Goal: Information Seeking & Learning: Learn about a topic

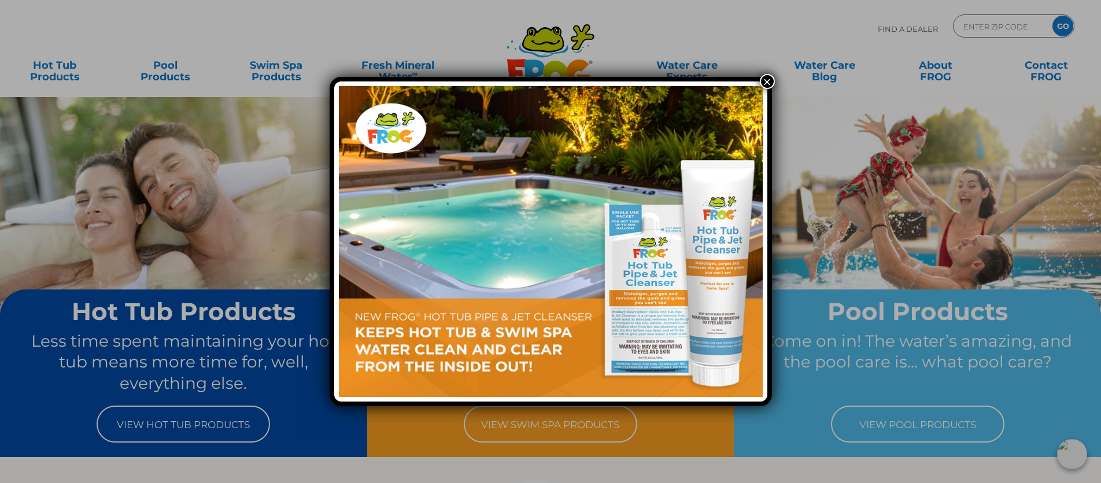
click at [766, 85] on button "×" at bounding box center [767, 81] width 15 height 15
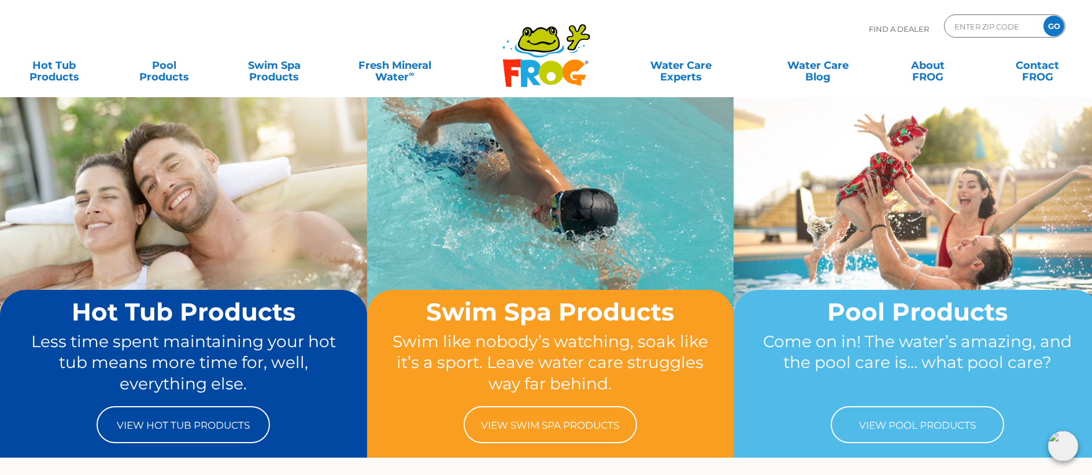
click at [582, 44] on icon ".st130{clip-path:url(#SVGID_2_);fill-rule:evenodd;clip-rule:evenodd;fill:#C3CC0…" at bounding box center [546, 55] width 89 height 65
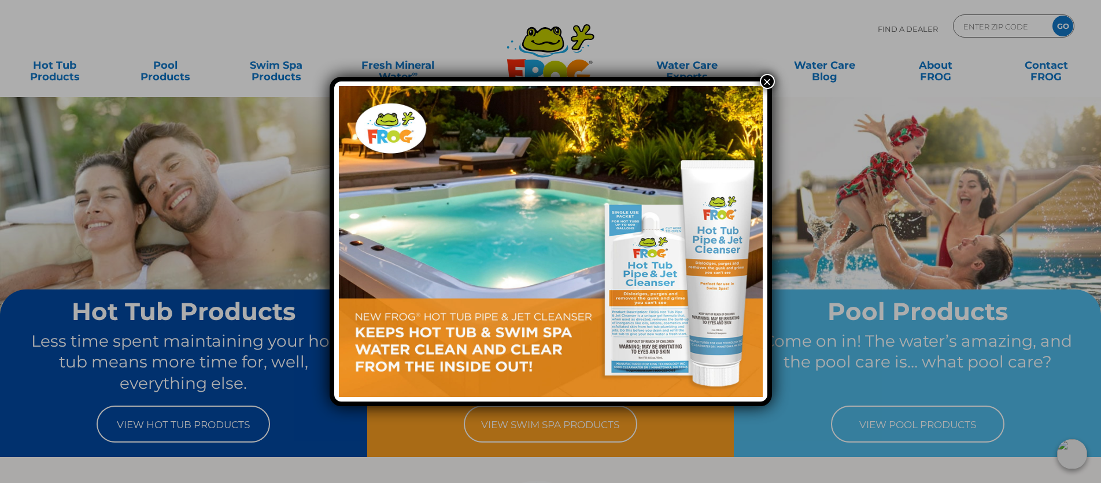
click at [765, 80] on button "×" at bounding box center [767, 81] width 15 height 15
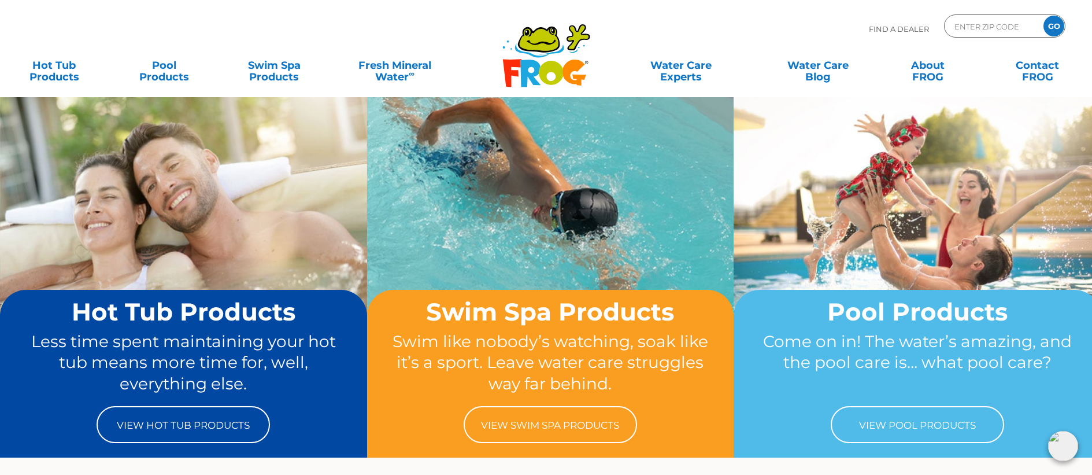
click at [146, 86] on div "MENU MENU Hot Tub Products All Hot Tub Products All Hot Tub Products FROG @ease…" at bounding box center [546, 71] width 1069 height 35
click at [154, 76] on link "Pool Products" at bounding box center [164, 65] width 86 height 23
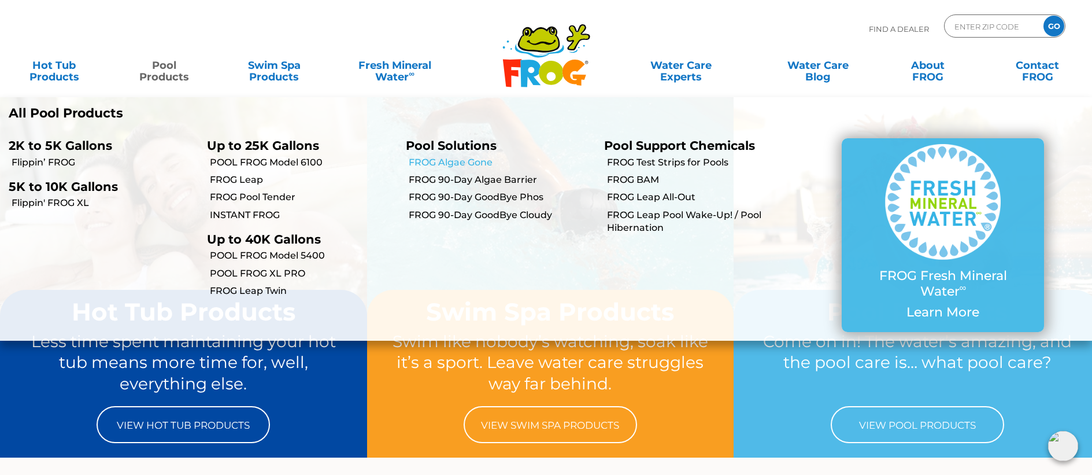
click at [468, 167] on link "FROG Algae Gone" at bounding box center [502, 162] width 187 height 13
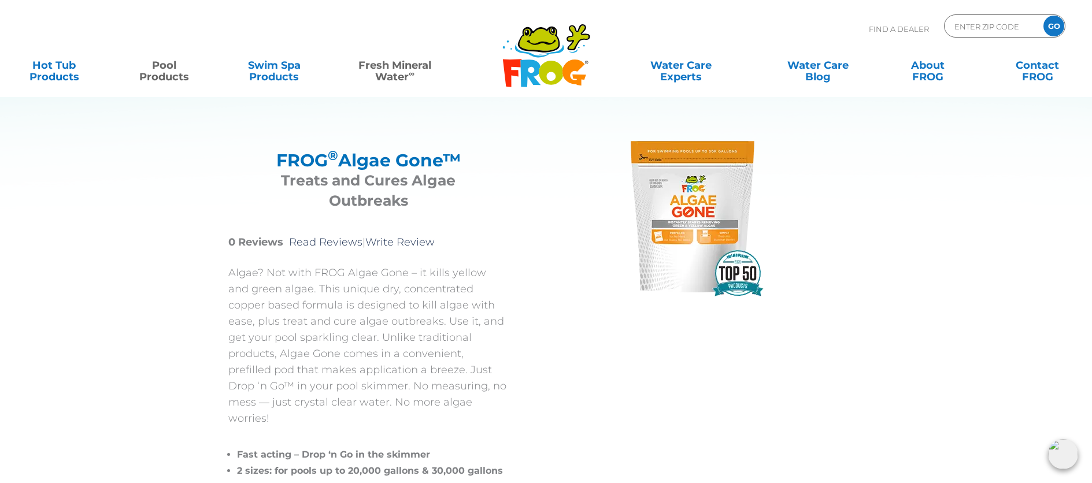
click at [369, 65] on link "Fresh Mineral Water ∞" at bounding box center [395, 65] width 107 height 23
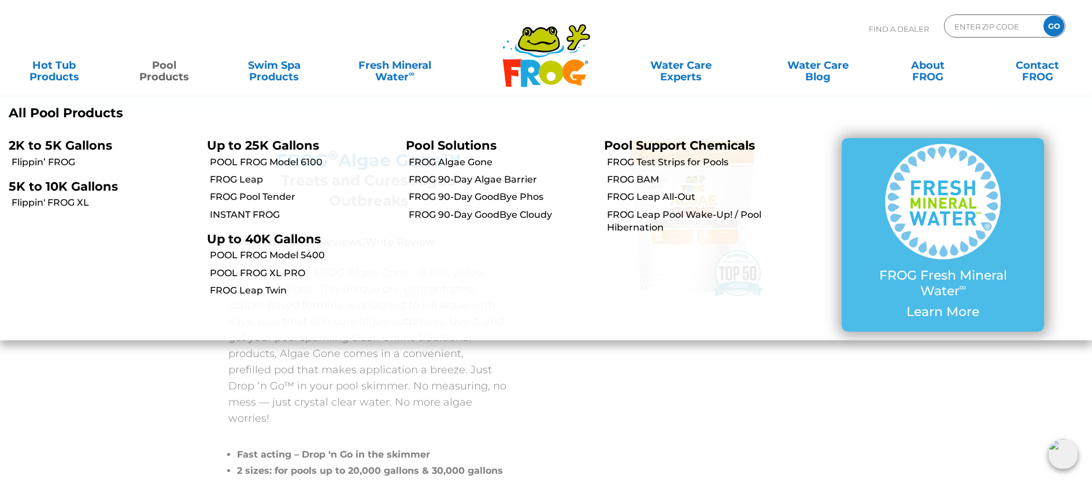
click at [186, 75] on link "Pool Products" at bounding box center [164, 65] width 86 height 23
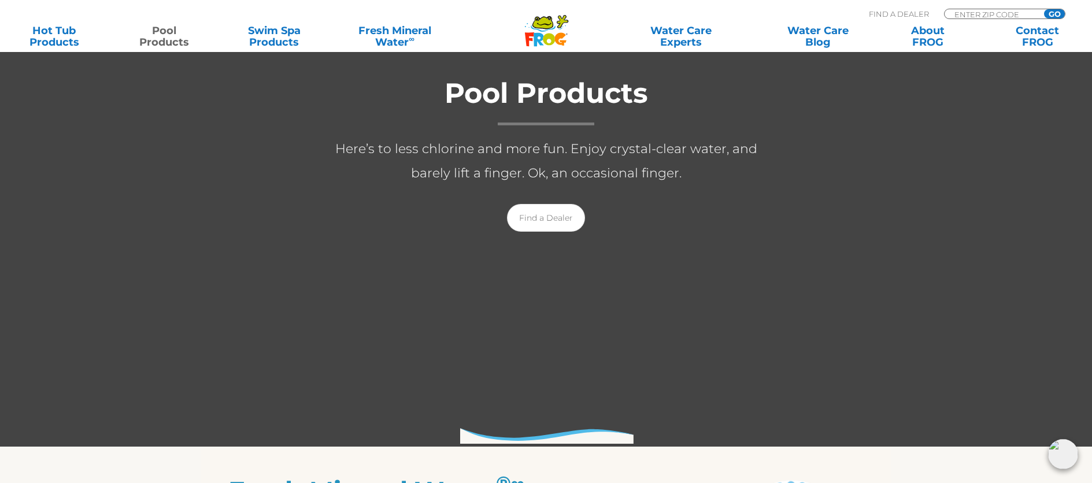
scroll to position [209, 0]
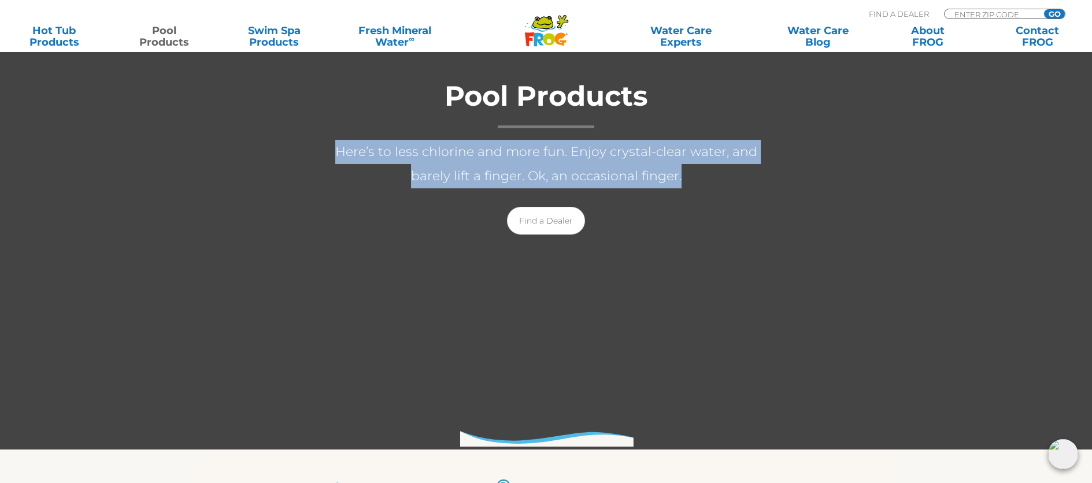
drag, startPoint x: 320, startPoint y: 149, endPoint x: 663, endPoint y: 178, distance: 344.2
click at [663, 178] on p "Here’s to less chlorine and more fun. Enjoy crystal-clear water, and barely lif…" at bounding box center [546, 164] width 463 height 49
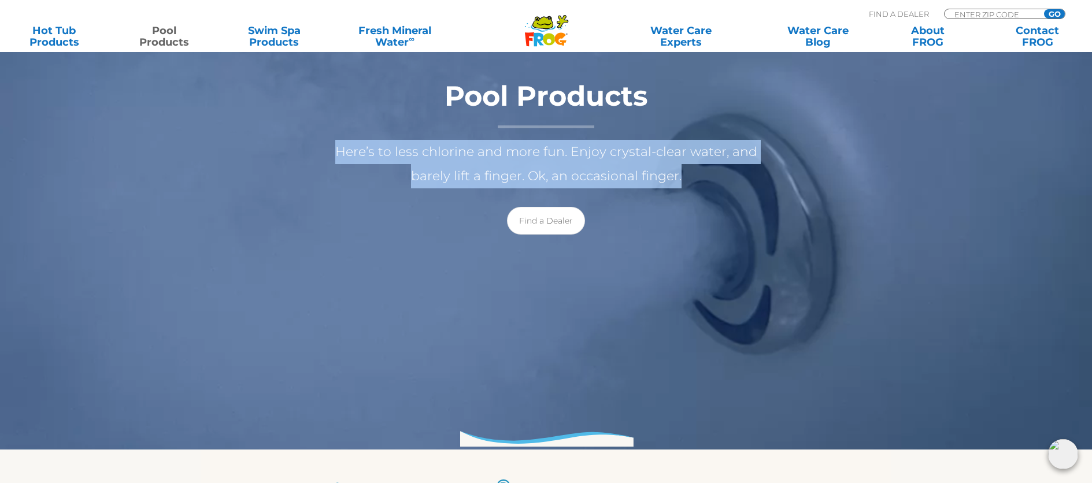
copy p "Here’s to less chlorine and more fun. Enjoy crystal-clear water, and barely lif…"
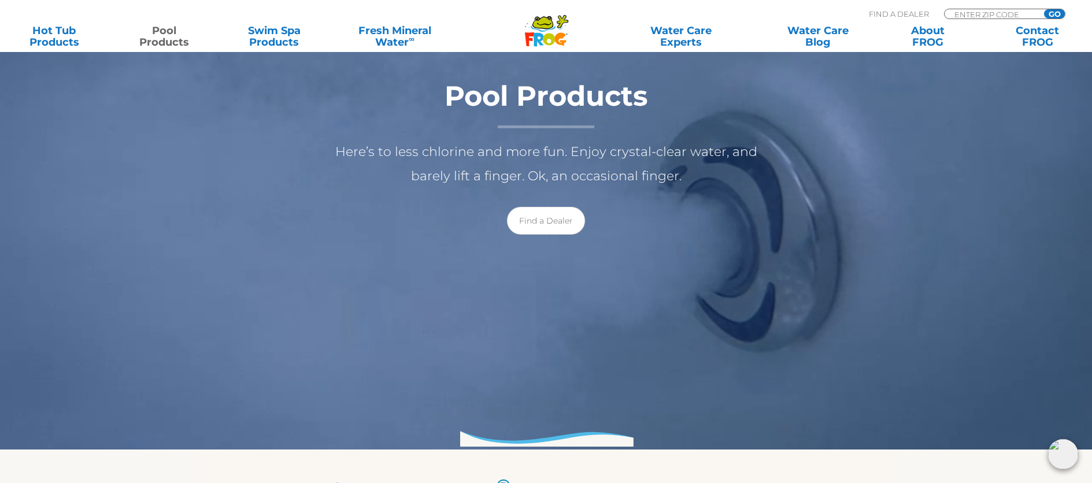
click at [662, 231] on div "Find a Dealer" at bounding box center [546, 221] width 463 height 28
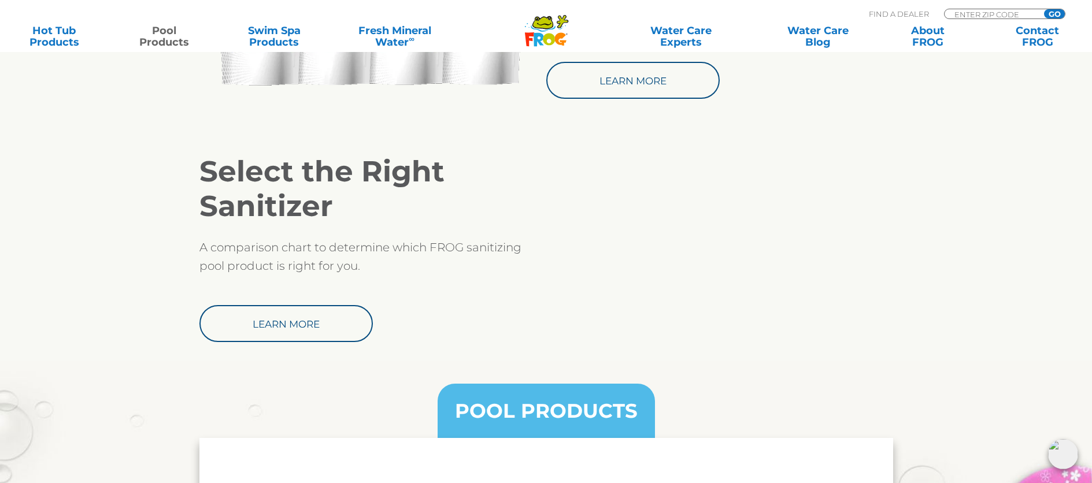
scroll to position [1045, 0]
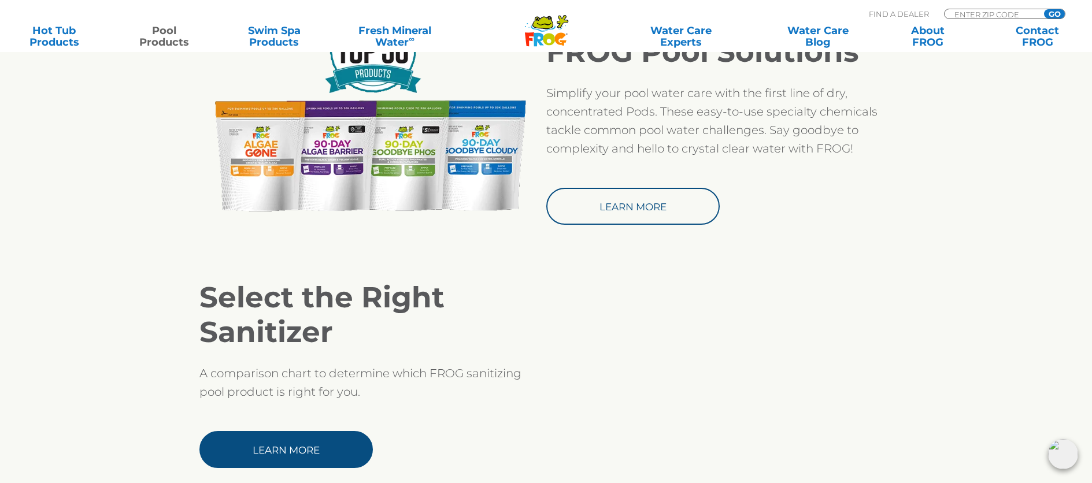
click at [320, 450] on link "Learn More" at bounding box center [286, 449] width 173 height 37
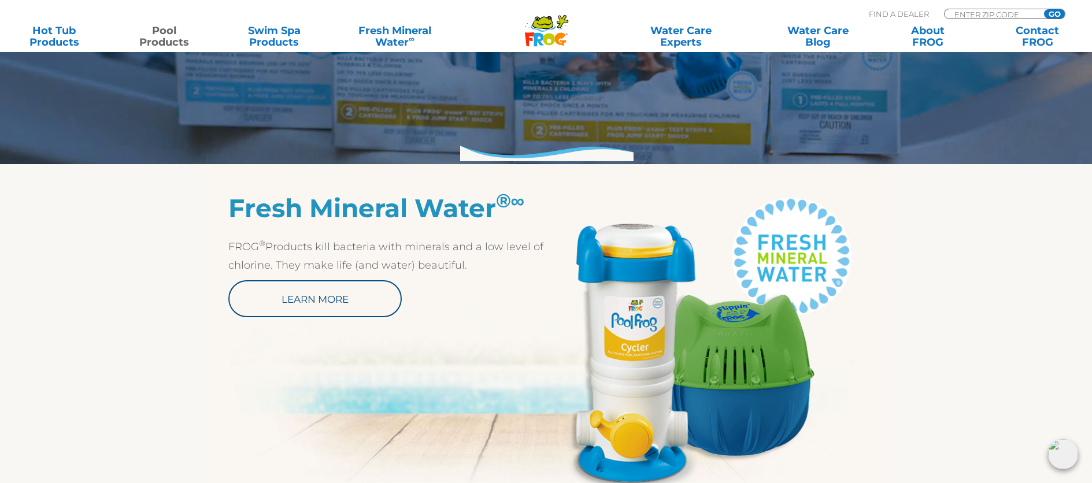
scroll to position [577, 0]
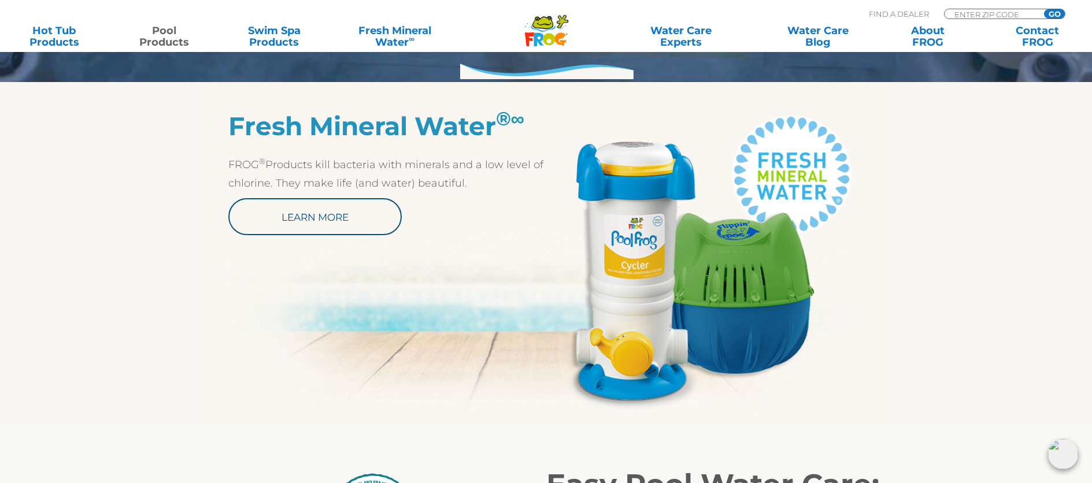
drag, startPoint x: 227, startPoint y: 161, endPoint x: 467, endPoint y: 187, distance: 241.4
click at [467, 187] on p "FROG ® Products kill bacteria with minerals and a low level of chlorine. They m…" at bounding box center [387, 174] width 318 height 37
copy p "FROG ® Products kill bacteria with minerals and a low level of chlorine. They m…"
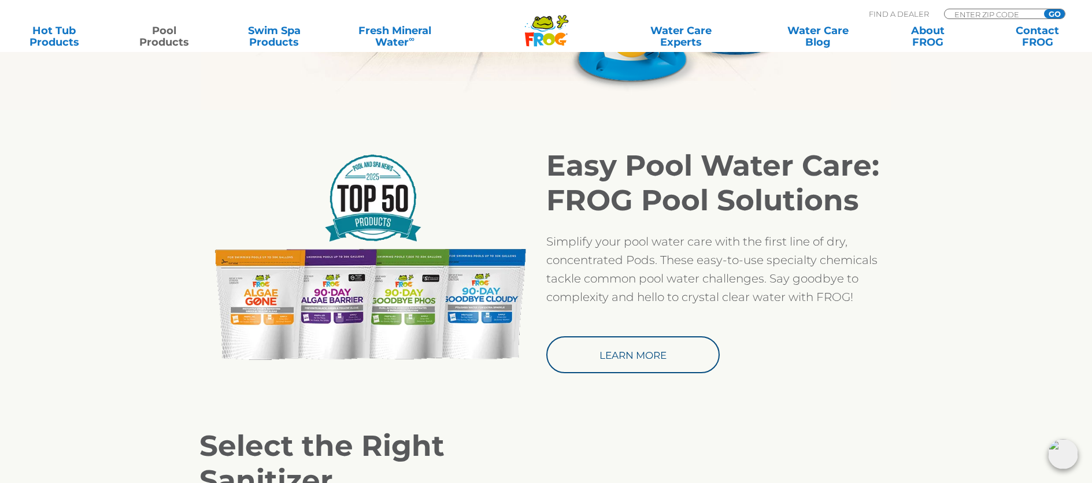
scroll to position [898, 0]
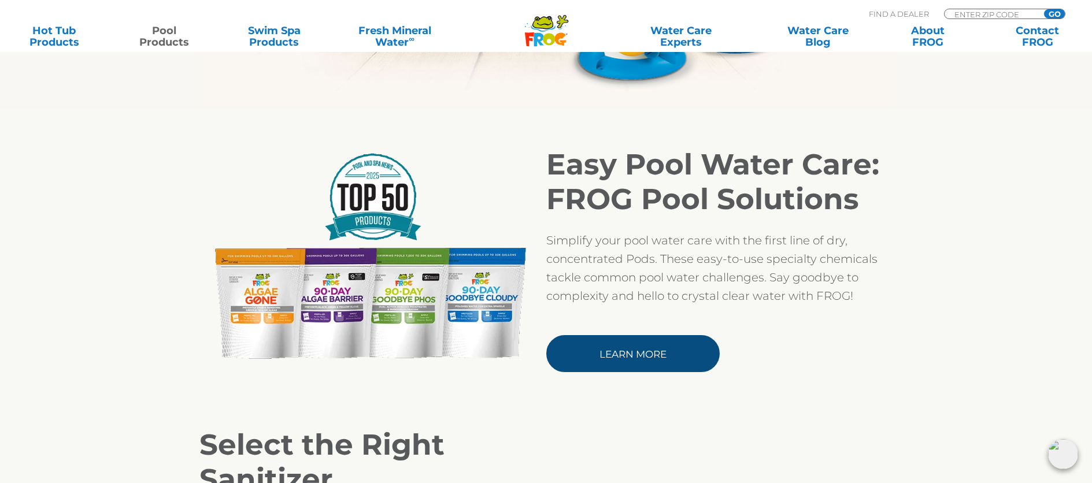
click at [625, 339] on link "Learn More" at bounding box center [632, 353] width 173 height 37
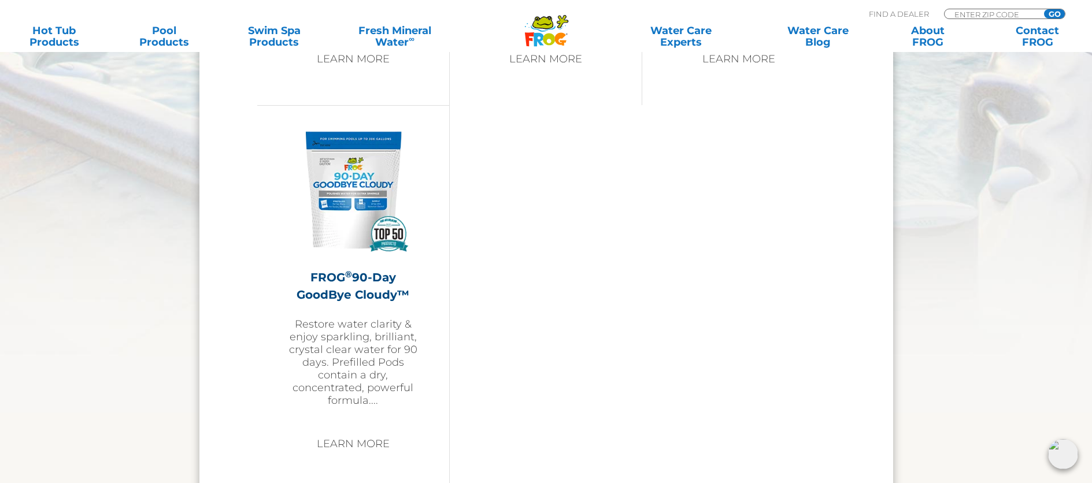
scroll to position [1585, 0]
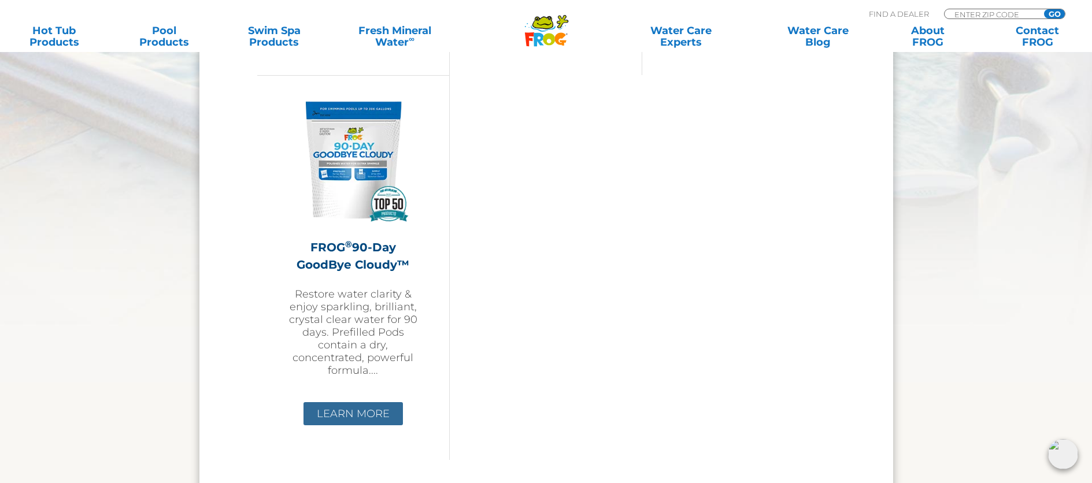
click at [367, 415] on link "Learn More" at bounding box center [353, 413] width 99 height 23
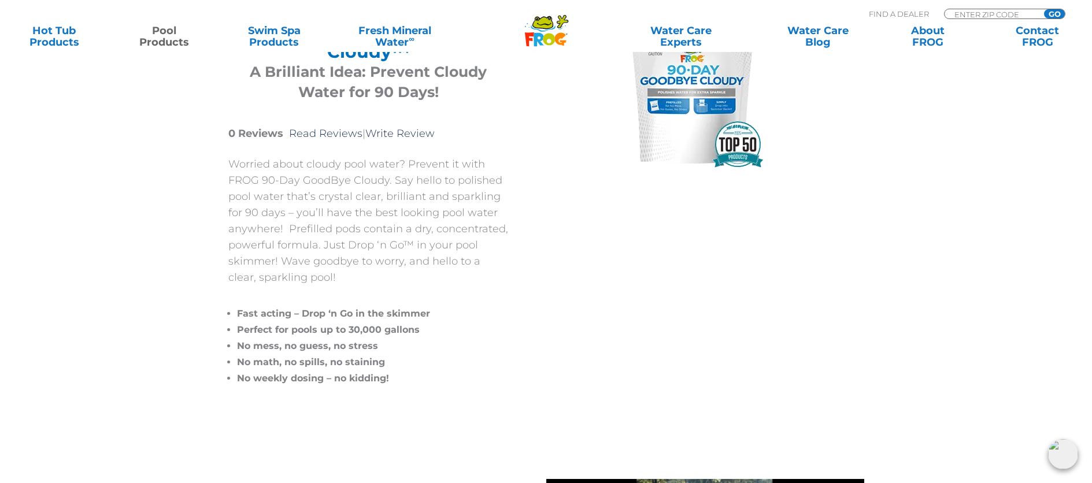
scroll to position [143, 0]
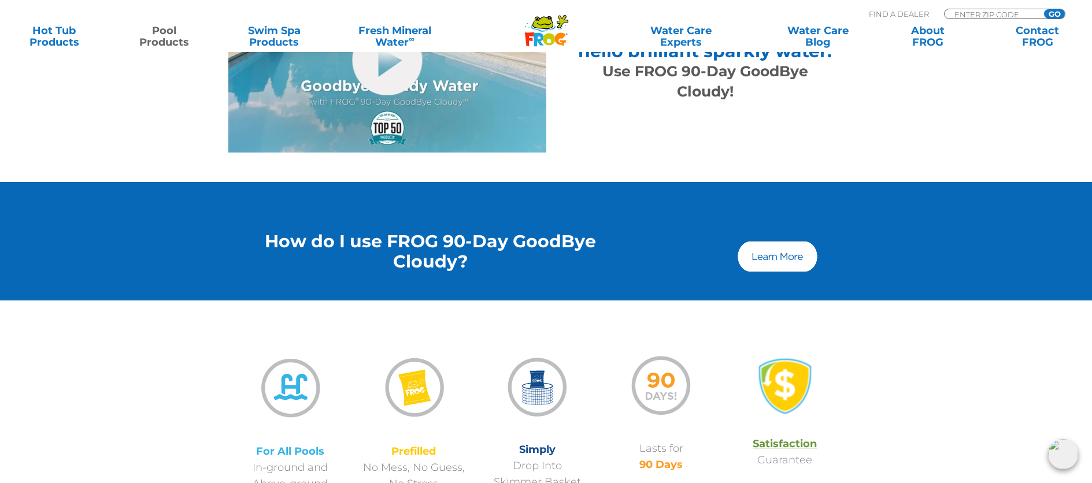
scroll to position [882, 0]
